Goal: Task Accomplishment & Management: Manage account settings

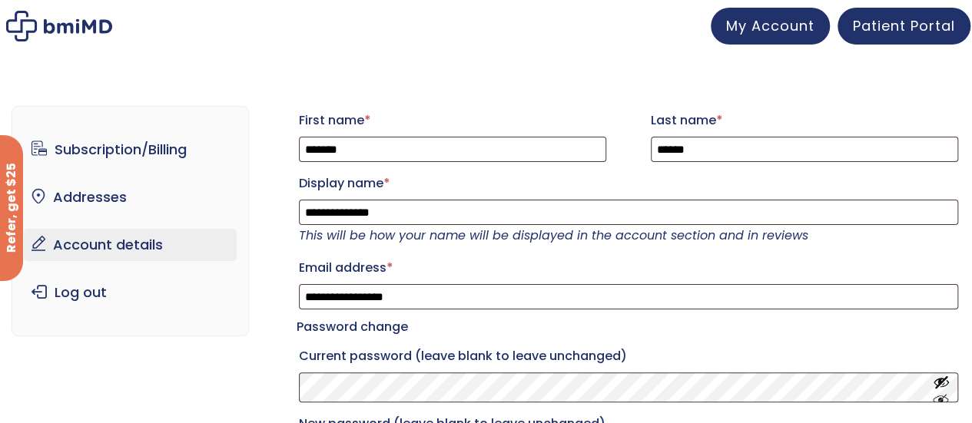
click at [168, 170] on ul "Subscription/Billing bmiRewards Addresses Account details Submit a Review Log o…" at bounding box center [130, 221] width 213 height 175
click at [154, 152] on link "Subscription/Billing" at bounding box center [130, 150] width 213 height 32
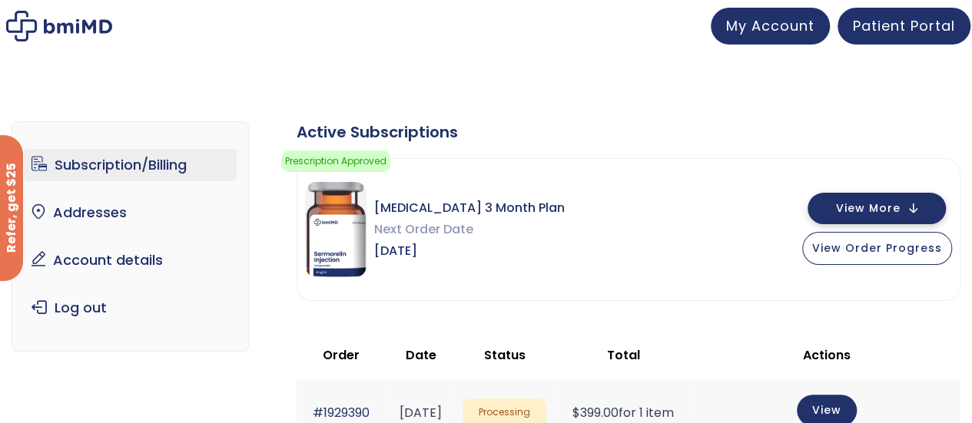
click at [856, 208] on span "View More" at bounding box center [868, 209] width 65 height 10
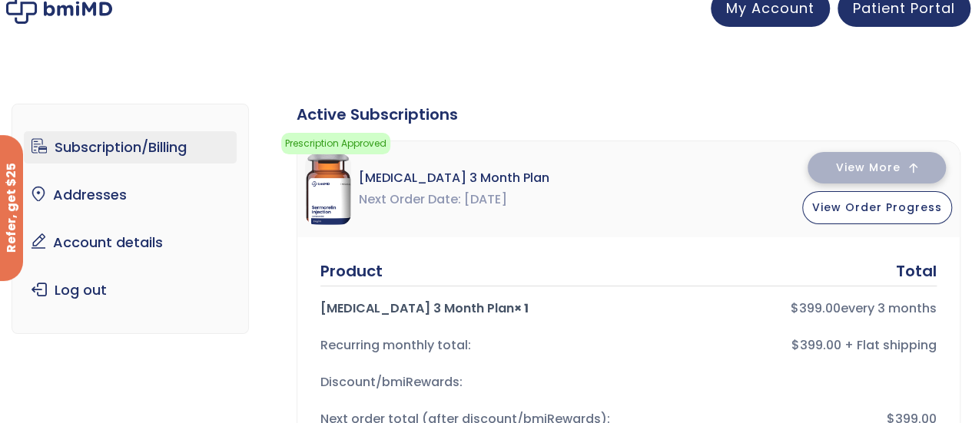
scroll to position [18, 0]
click at [856, 208] on span "View Order Progress" at bounding box center [877, 206] width 130 height 15
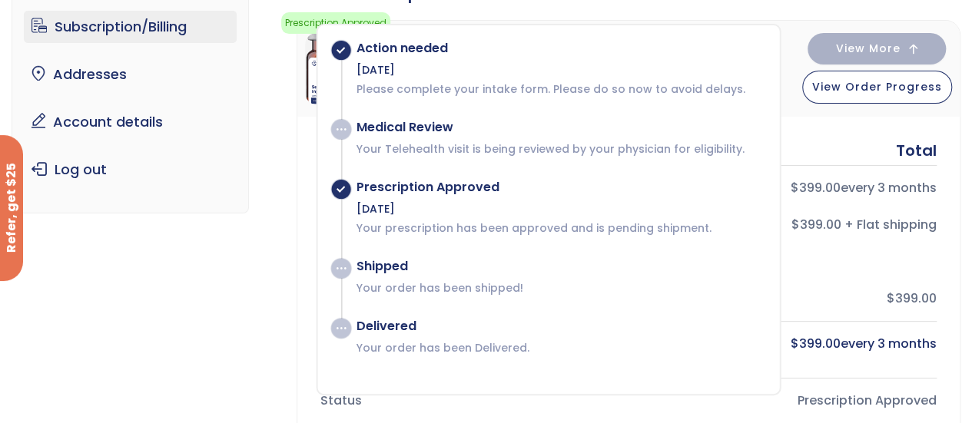
scroll to position [137, 0]
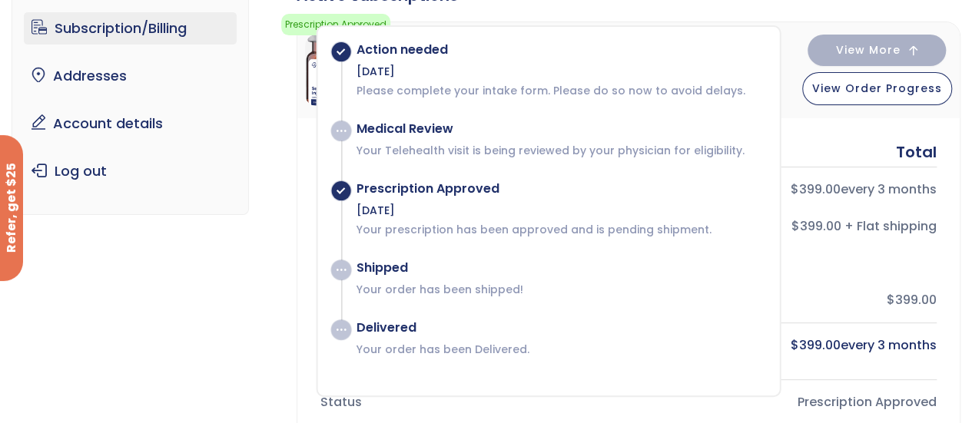
click at [393, 51] on div "Action needed" at bounding box center [560, 49] width 408 height 15
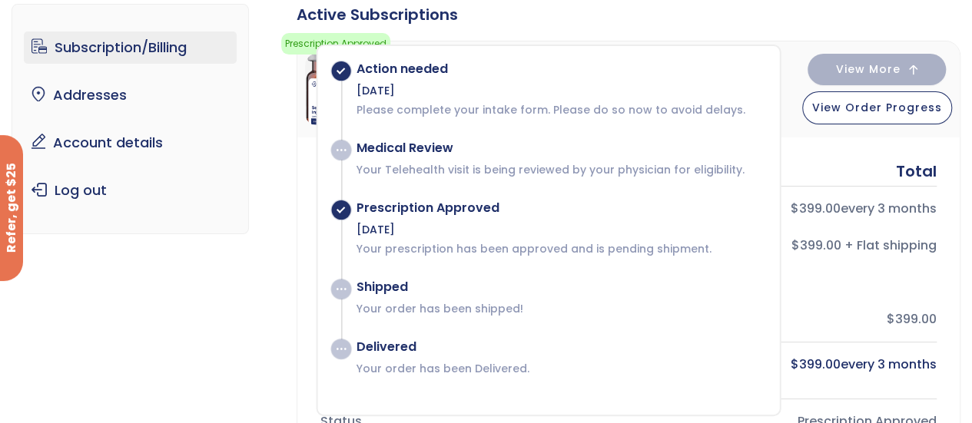
scroll to position [0, 0]
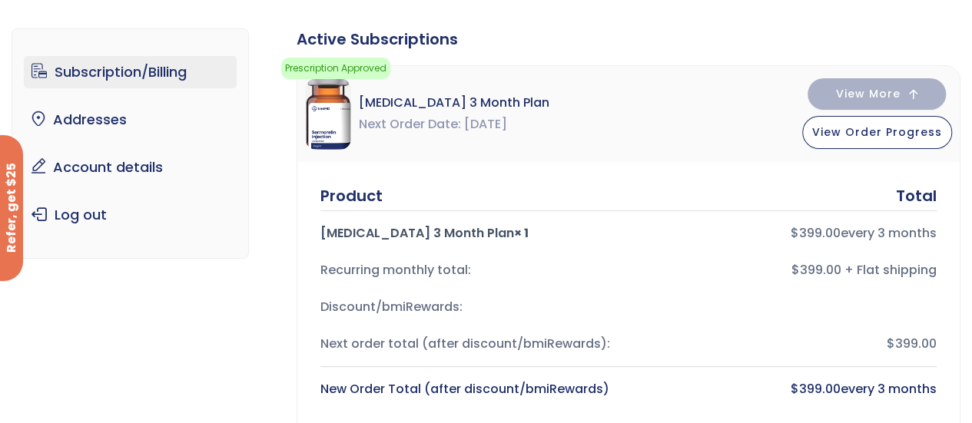
scroll to position [94, 0]
click at [95, 125] on link "Addresses" at bounding box center [130, 119] width 213 height 32
